Goal: Share content: Share content

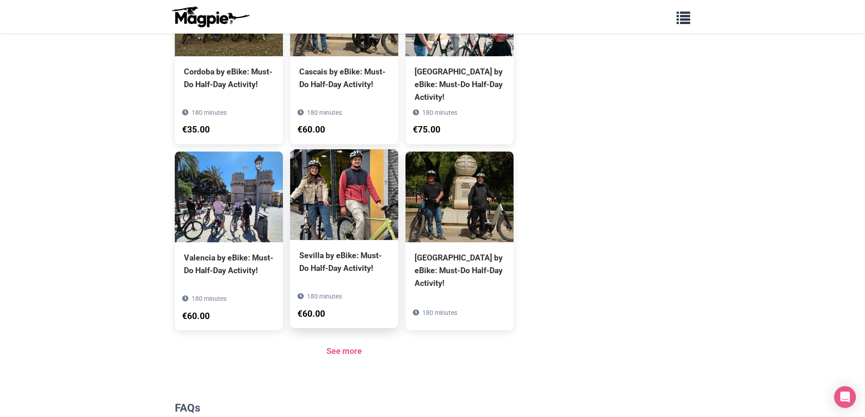
scroll to position [496, 0]
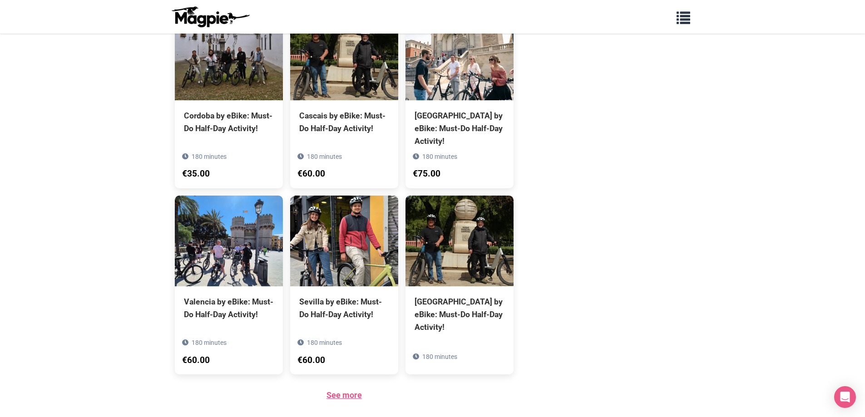
click at [343, 390] on link "See more" at bounding box center [343, 395] width 35 height 10
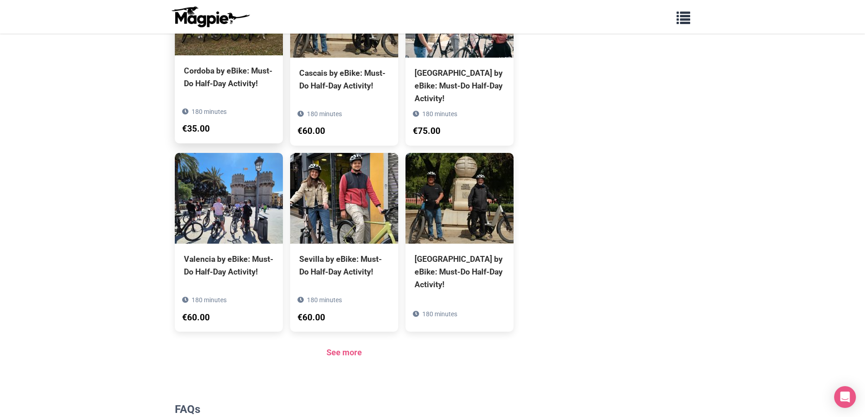
scroll to position [586, 0]
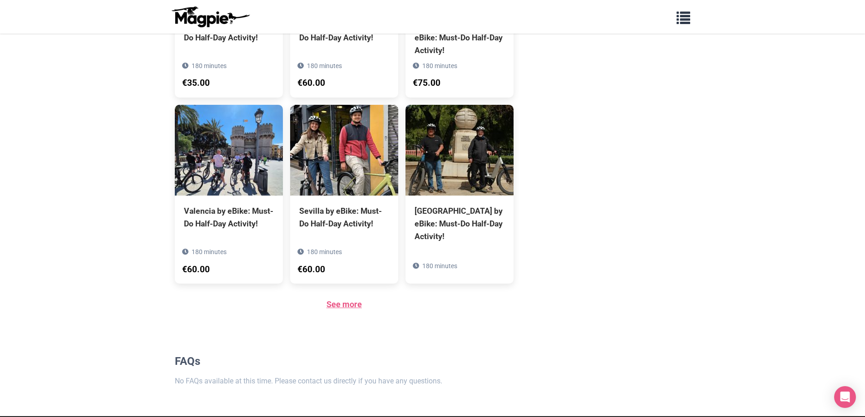
click at [346, 300] on link "See more" at bounding box center [343, 305] width 35 height 10
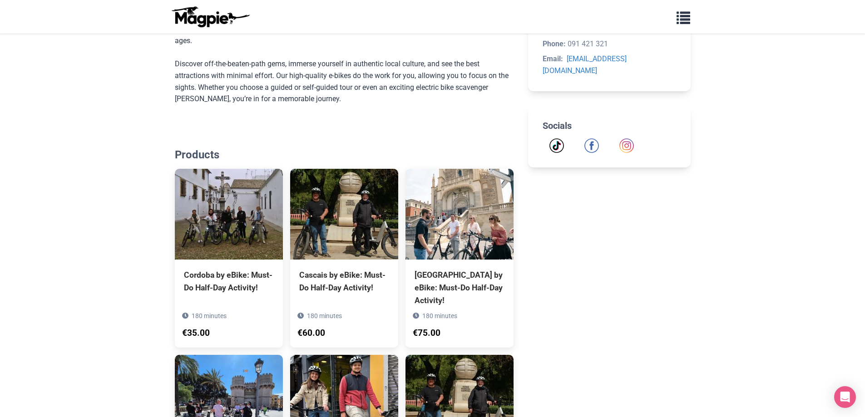
scroll to position [314, 0]
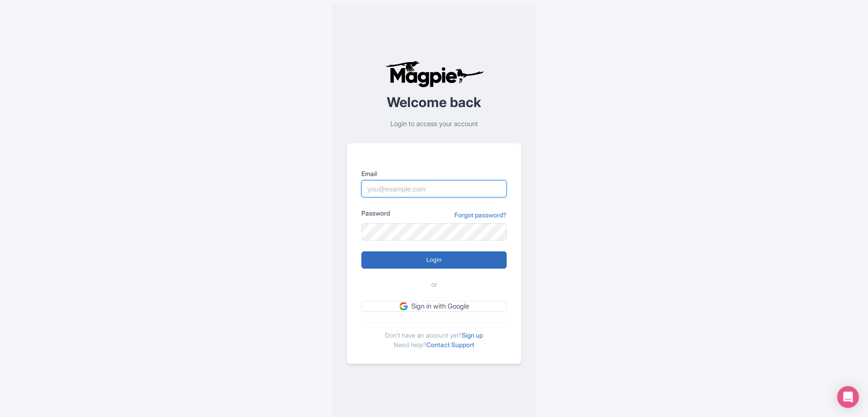
type input "alex.clements@wewheel.com"
click at [423, 266] on input "Login" at bounding box center [433, 259] width 145 height 17
type input "Logging in..."
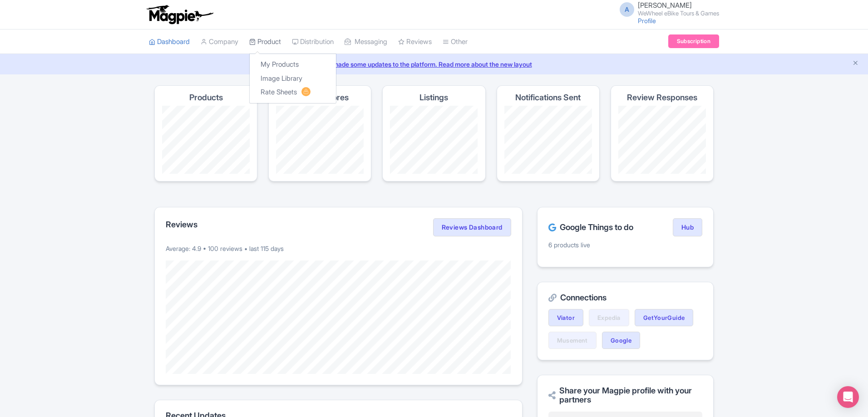
click at [280, 40] on link "Product" at bounding box center [265, 41] width 32 height 25
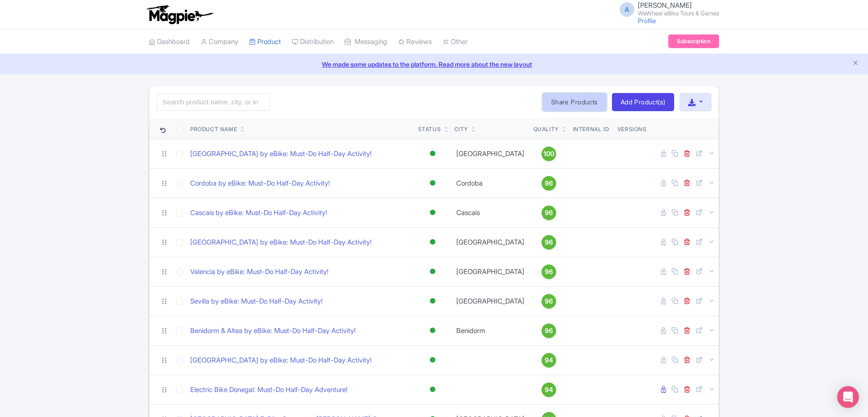
click at [558, 101] on link "Share Products" at bounding box center [574, 102] width 64 height 18
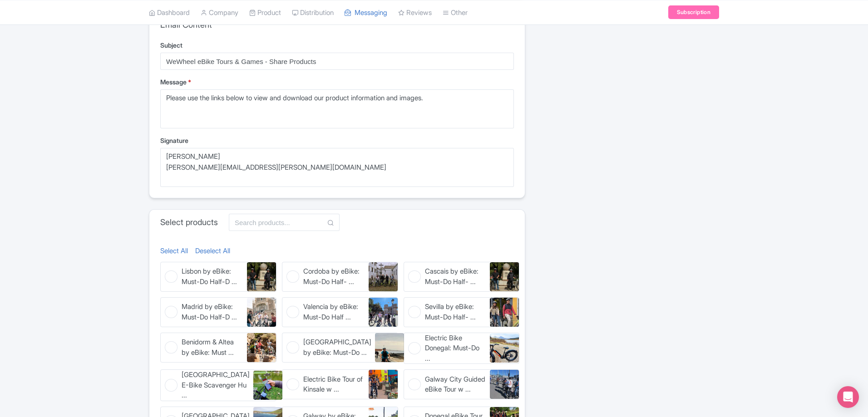
scroll to position [272, 0]
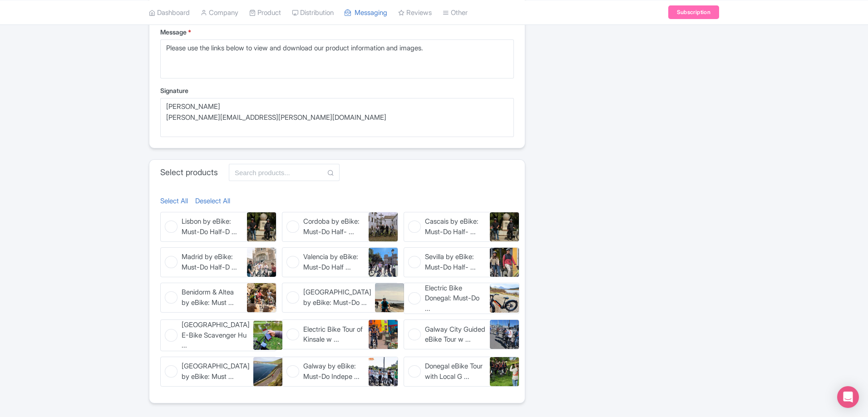
click at [206, 380] on span "[GEOGRAPHIC_DATA] by eBike: Must ..." at bounding box center [216, 371] width 68 height 20
click at [166, 363] on input "[GEOGRAPHIC_DATA] by eBike: Must ... [GEOGRAPHIC_DATA] by eBike: Must-Do Half-D…" at bounding box center [163, 360] width 6 height 6
checkbox input "true"
click at [305, 381] on span "Galway by eBike: Must-Do Indepe ..." at bounding box center [333, 371] width 61 height 20
click at [288, 363] on input "Galway by eBike: Must-Do Indepe ... Galway by eBike: Must-Do Independent Half-D…" at bounding box center [285, 360] width 6 height 6
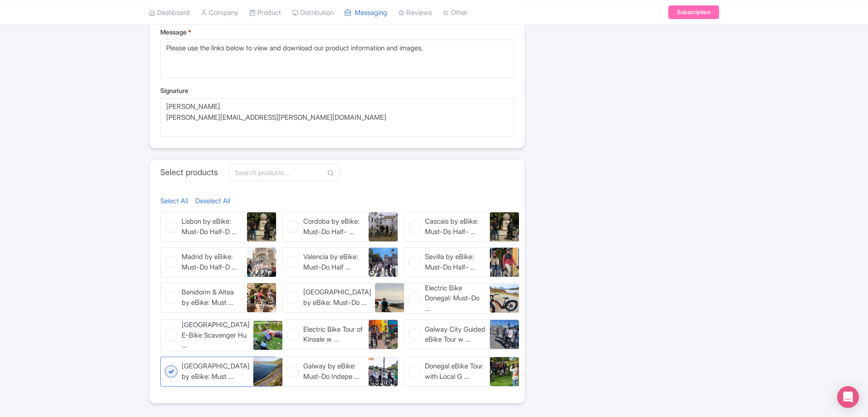
checkbox input "true"
click at [306, 337] on span "Electric Bike Tour of Kinsale w ..." at bounding box center [333, 334] width 61 height 20
click at [288, 325] on input "Electric Bike Tour of Kinsale w ... Electric Bike Tour of Kinsale with Expert L…" at bounding box center [285, 322] width 6 height 6
checkbox input "true"
click at [447, 302] on span "Electric Bike Donegal: Must-Do ..." at bounding box center [455, 298] width 61 height 31
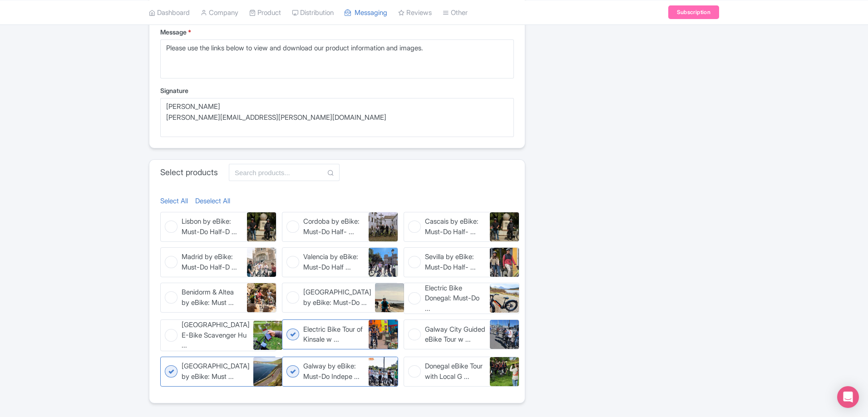
click at [409, 289] on input "Electric Bike Donegal: Must-Do ... Electric Bike Donegal: Must-Do Half-Day Adve…" at bounding box center [406, 286] width 6 height 6
checkbox input "true"
click at [445, 334] on span "Galway City Guided eBike Tour w ..." at bounding box center [455, 334] width 61 height 20
click at [409, 325] on input "Galway City Guided eBike Tour w ... Galway City Guided eBike Tour with Local Ex…" at bounding box center [406, 322] width 6 height 6
checkbox input "true"
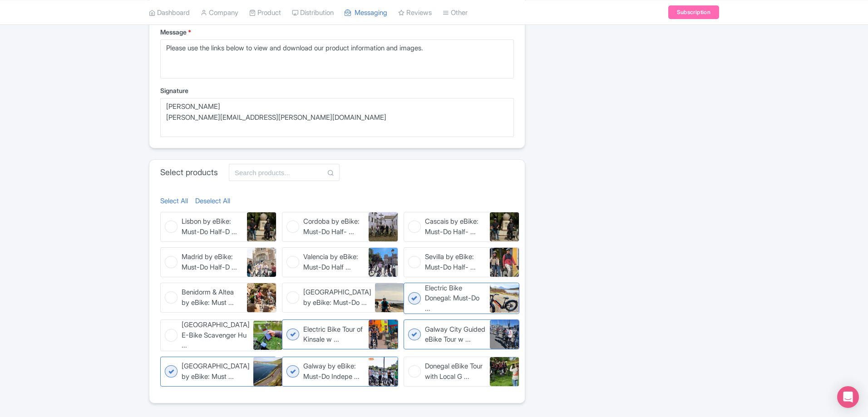
click at [440, 369] on span "Donegal eBike Tour with Local G ..." at bounding box center [455, 371] width 61 height 20
click at [409, 363] on input "Donegal eBike Tour with Local G ... Donegal eBike Tour with Local Guide: Half-D…" at bounding box center [406, 360] width 6 height 6
checkbox input "true"
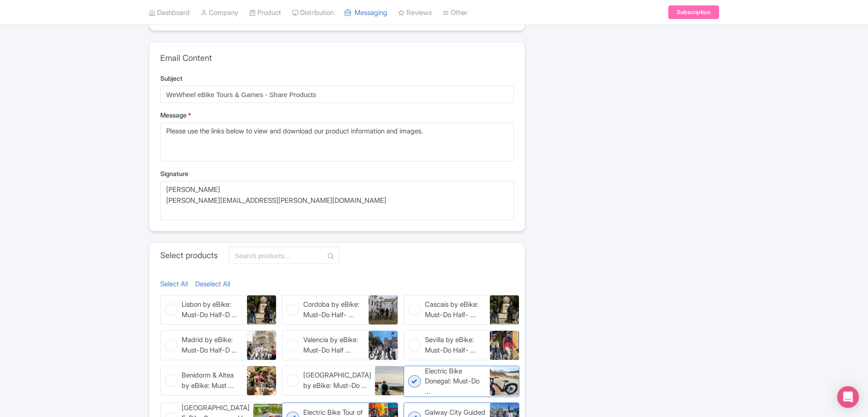
scroll to position [174, 0]
